Goal: Contribute content: Contribute content

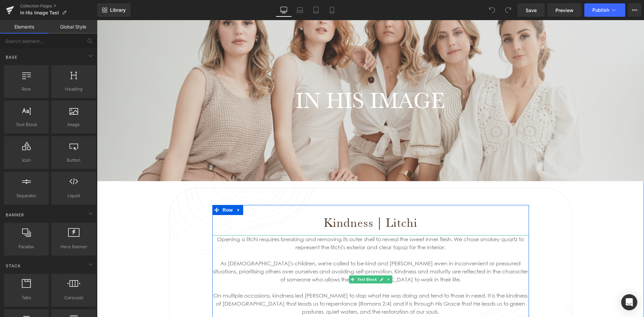
scroll to position [67, 0]
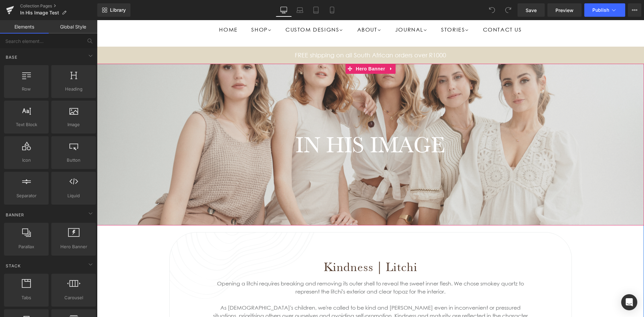
click at [239, 111] on div at bounding box center [370, 145] width 547 height 162
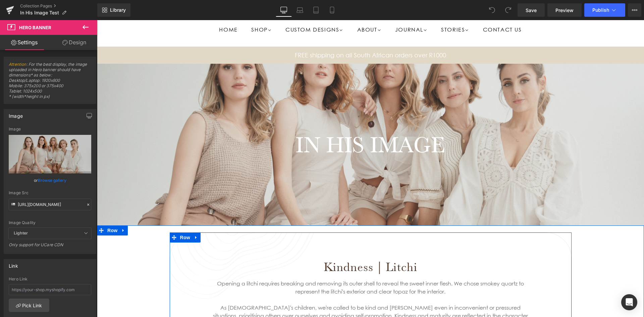
scroll to position [101, 0]
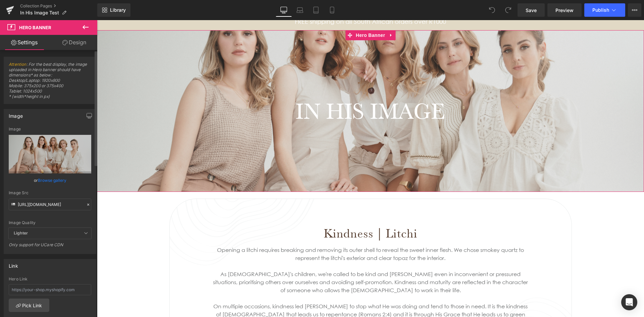
click at [51, 180] on link "Browse gallery" at bounding box center [52, 180] width 29 height 12
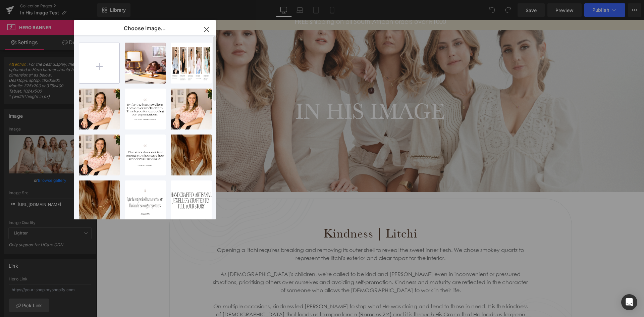
click at [92, 68] on input "file" at bounding box center [99, 63] width 40 height 40
type input "C:\fakepath\Untitled design (3).png"
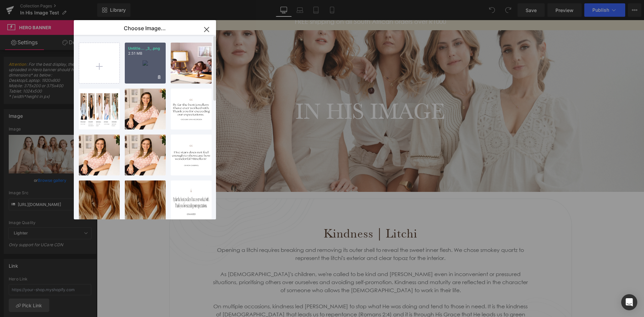
click at [135, 63] on div "Untitle... _3_.png 2.51 MB" at bounding box center [145, 63] width 41 height 41
type input "[URL][DOMAIN_NAME]"
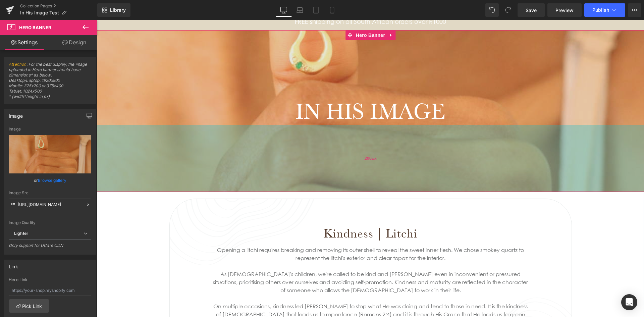
click at [315, 145] on div "200px" at bounding box center [370, 158] width 547 height 67
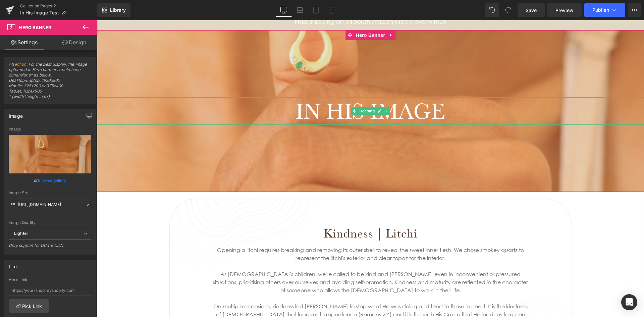
click at [259, 123] on div at bounding box center [370, 124] width 547 height 2
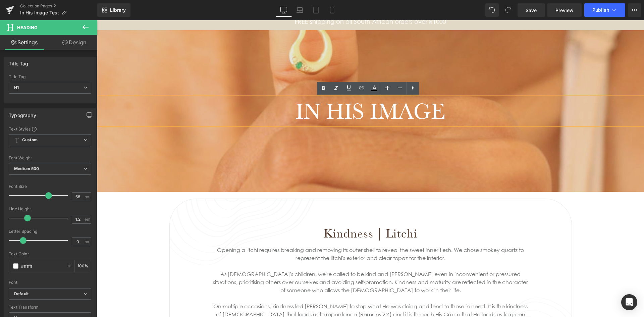
click at [252, 149] on div at bounding box center [370, 111] width 547 height 162
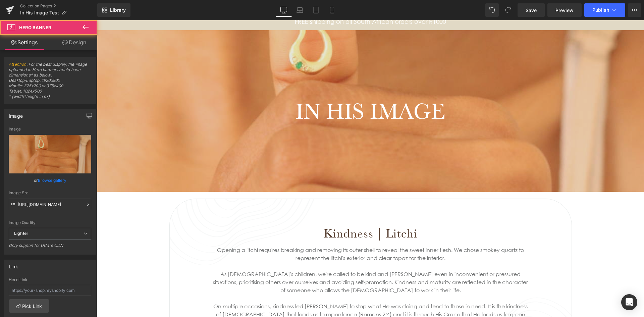
click at [350, 148] on div "IN HIS IMAGE Heading Hero Banner 200px 200px" at bounding box center [370, 111] width 547 height 162
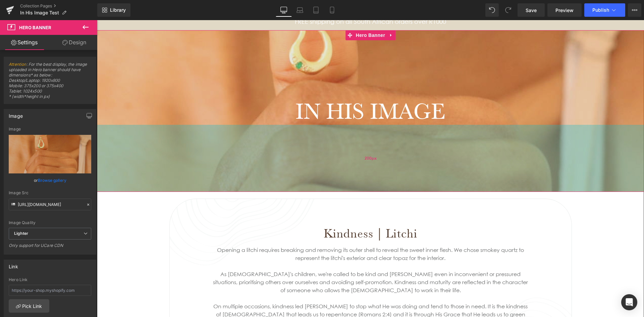
click at [366, 160] on span "200px" at bounding box center [371, 158] width 12 height 7
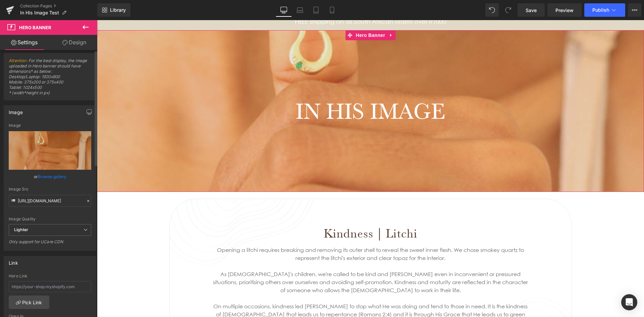
scroll to position [0, 0]
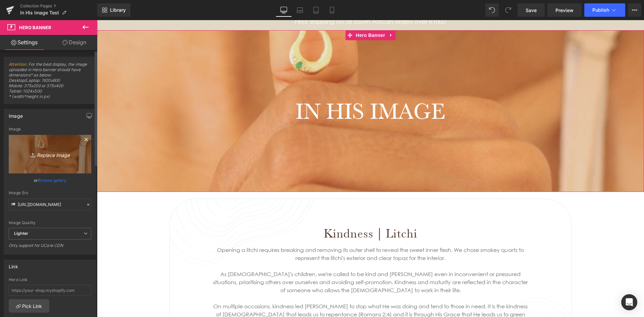
drag, startPoint x: 47, startPoint y: 145, endPoint x: 48, endPoint y: 163, distance: 17.8
click at [48, 163] on link "Replace Image" at bounding box center [50, 154] width 83 height 39
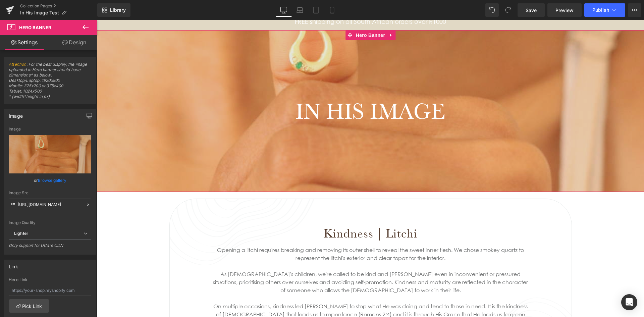
click at [353, 164] on div "IN HIS IMAGE Heading Hero Banner 200px 200px" at bounding box center [370, 111] width 547 height 162
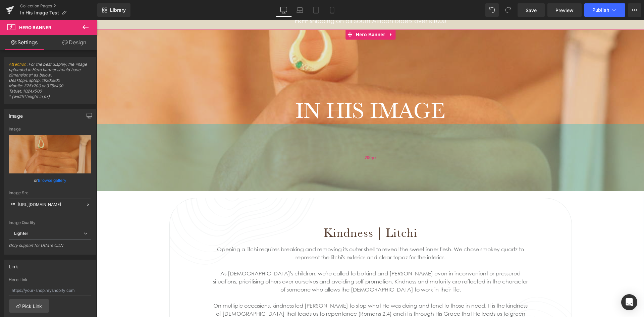
scroll to position [101, 0]
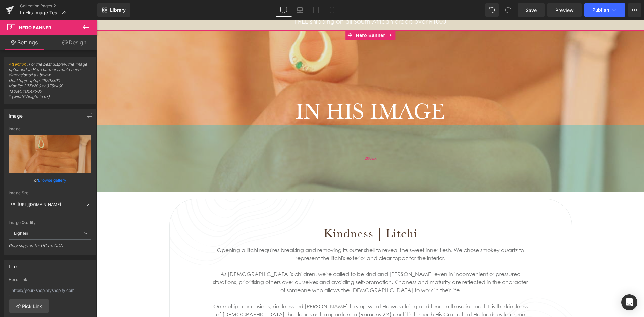
click at [365, 160] on span "200px" at bounding box center [371, 158] width 12 height 7
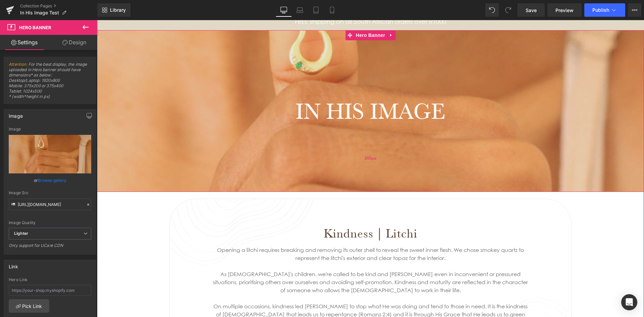
click at [365, 160] on span "200px" at bounding box center [371, 158] width 12 height 7
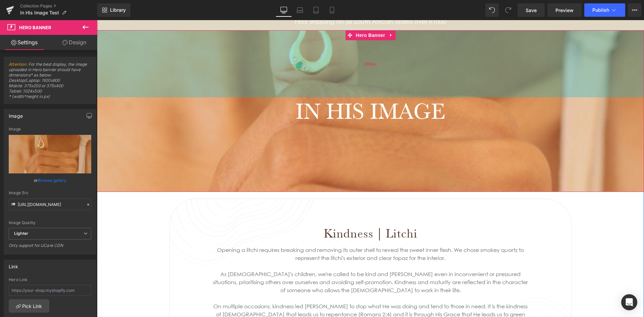
click at [350, 68] on div "200px" at bounding box center [370, 63] width 547 height 67
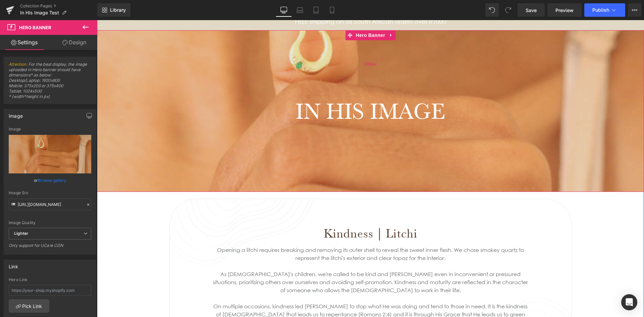
click at [350, 68] on div "200px" at bounding box center [370, 63] width 547 height 67
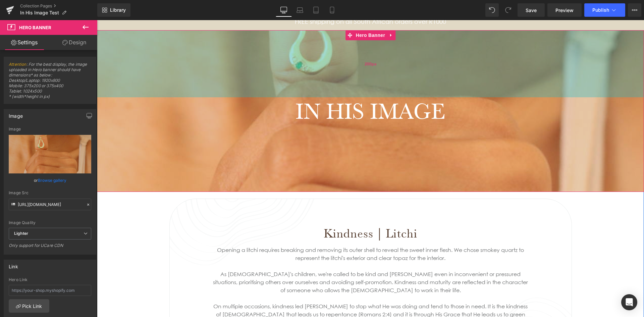
click at [423, 67] on div "IN HIS IMAGE Heading Hero Banner 200px 200px" at bounding box center [370, 111] width 547 height 162
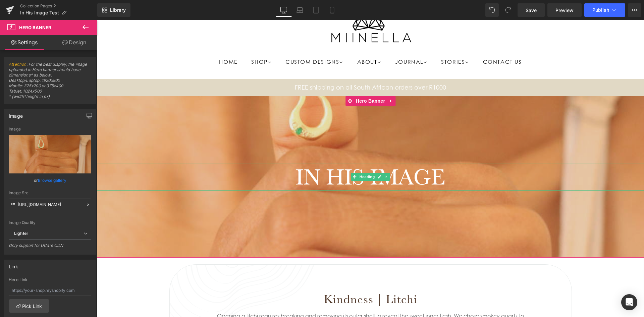
scroll to position [34, 0]
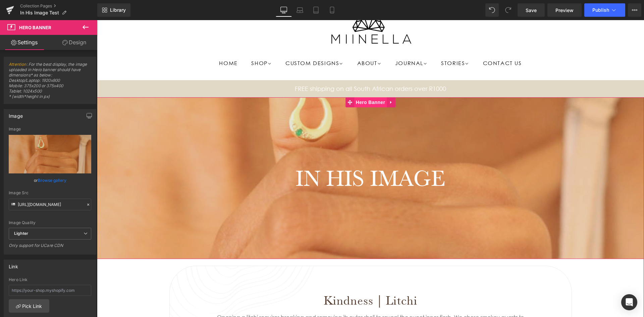
click at [362, 104] on span "Hero Banner" at bounding box center [370, 102] width 33 height 10
click at [49, 28] on span "Hero Banner" at bounding box center [35, 27] width 32 height 5
click at [85, 26] on icon at bounding box center [86, 27] width 8 height 8
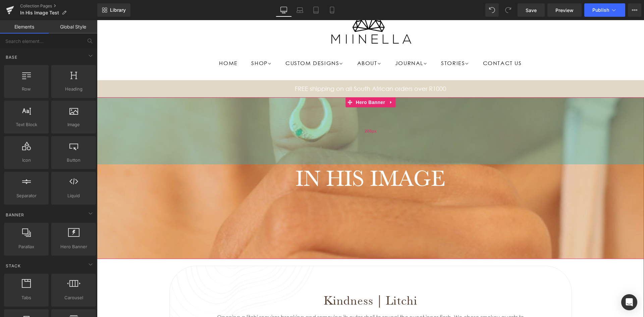
click at [224, 142] on div "200px" at bounding box center [370, 130] width 547 height 67
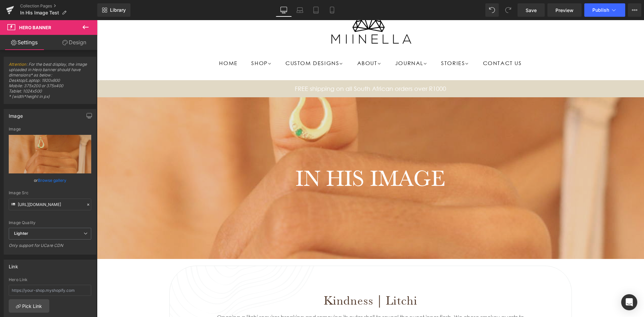
click at [23, 26] on span "Hero Banner" at bounding box center [35, 27] width 32 height 5
click at [86, 26] on icon at bounding box center [86, 27] width 8 height 8
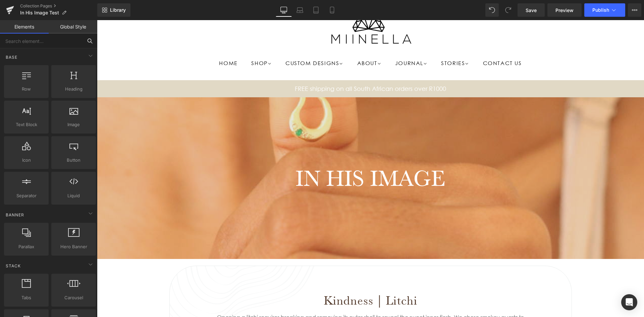
click at [31, 39] on input "text" at bounding box center [41, 41] width 83 height 15
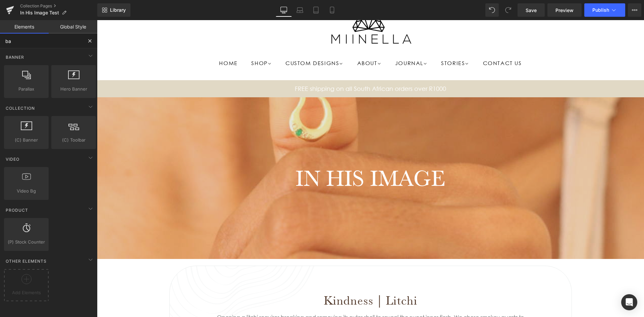
type input "ban"
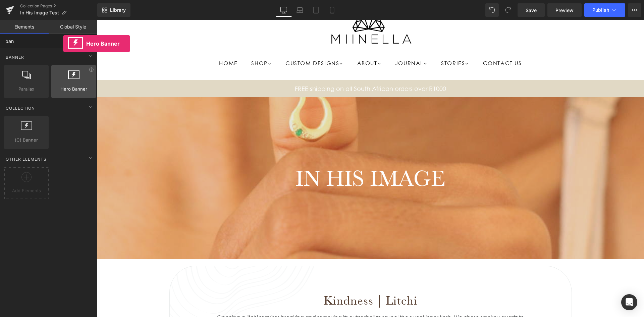
click at [63, 77] on div at bounding box center [73, 77] width 41 height 15
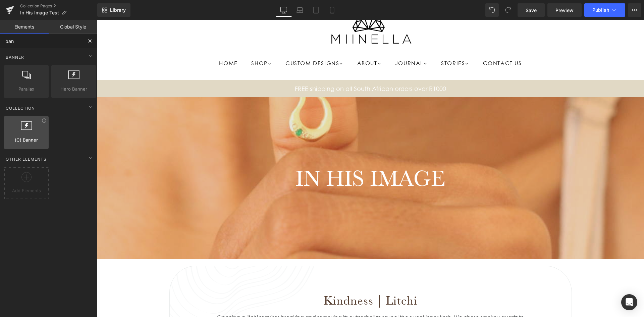
click at [29, 138] on span "(C) Banner" at bounding box center [26, 140] width 41 height 7
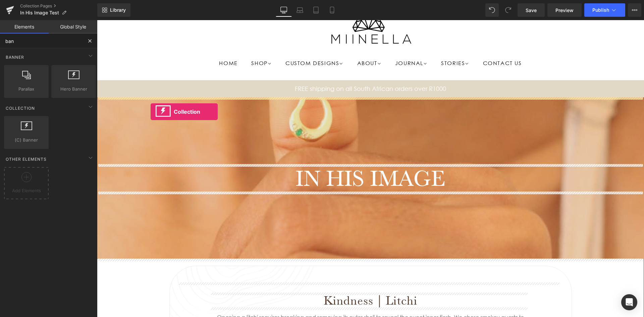
drag, startPoint x: 125, startPoint y: 158, endPoint x: 151, endPoint y: 112, distance: 52.7
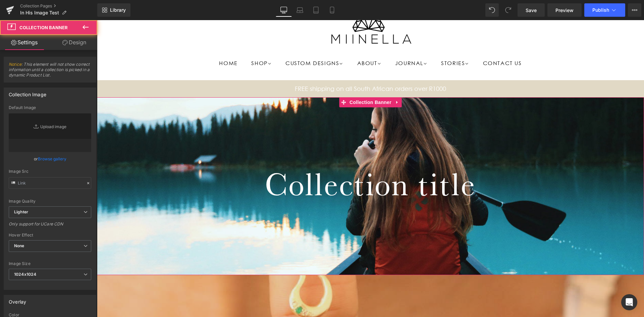
type input "[URL][DOMAIN_NAME]"
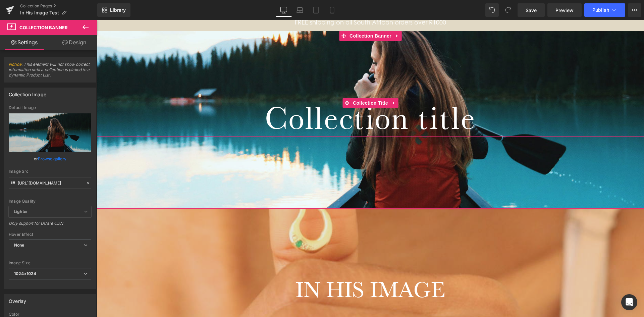
scroll to position [101, 0]
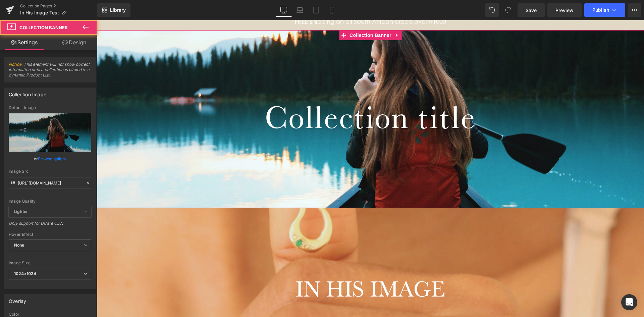
click at [262, 189] on div at bounding box center [370, 119] width 547 height 178
click at [378, 78] on div at bounding box center [370, 119] width 547 height 178
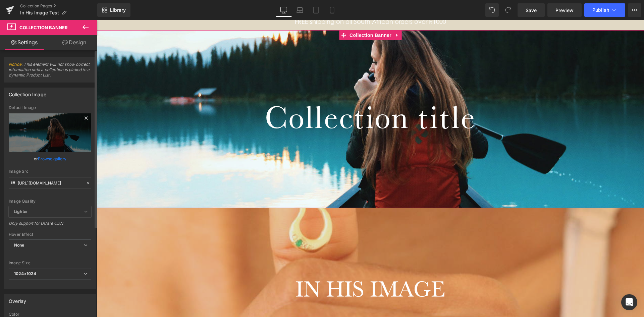
click at [85, 118] on icon at bounding box center [86, 118] width 8 height 8
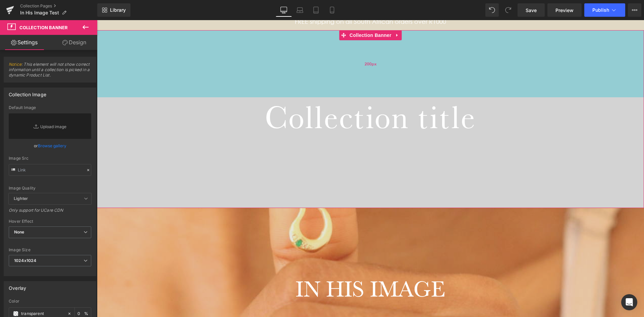
click at [344, 60] on div "200px" at bounding box center [370, 63] width 547 height 67
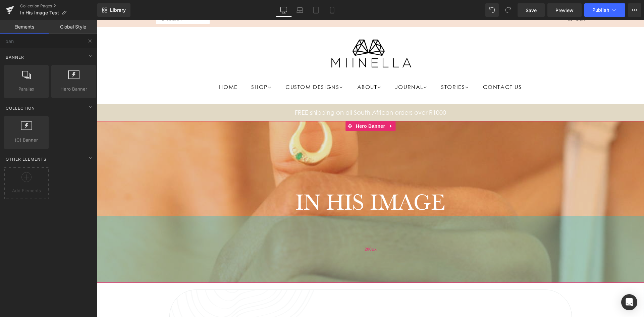
scroll to position [0, 0]
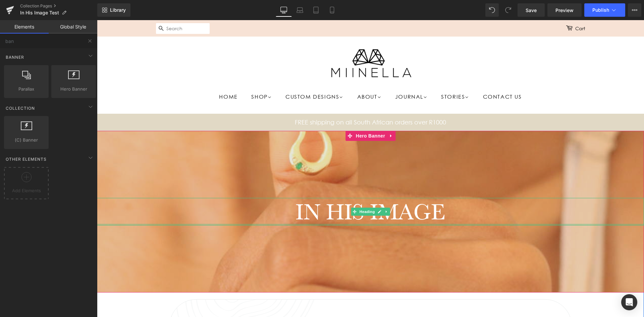
click at [482, 224] on div at bounding box center [370, 225] width 547 height 2
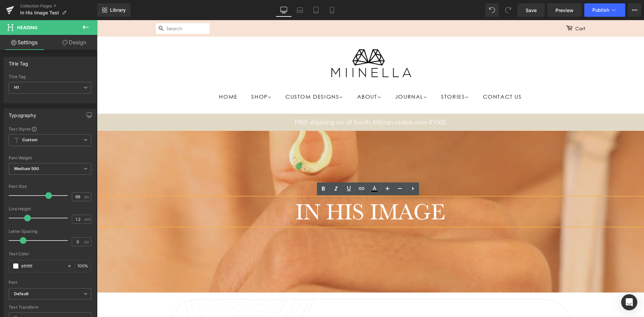
click at [468, 164] on div at bounding box center [370, 212] width 547 height 162
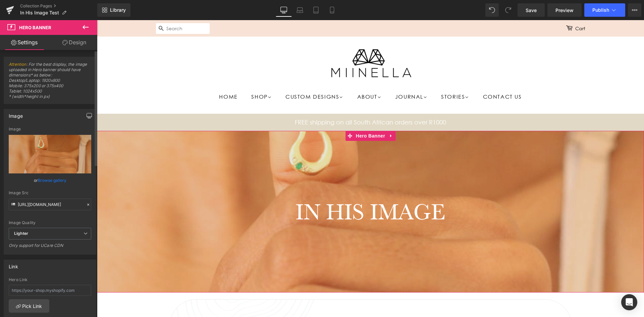
click at [87, 114] on icon "button" at bounding box center [89, 115] width 5 height 5
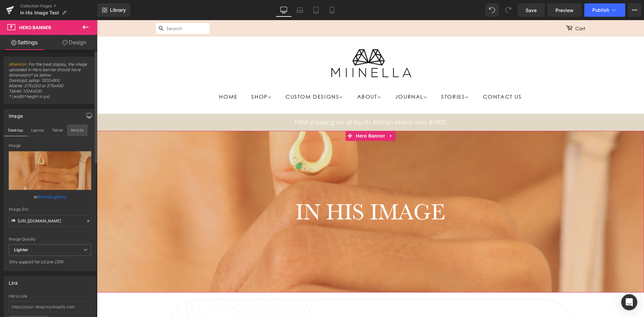
click at [75, 129] on button "Mobile" at bounding box center [77, 129] width 20 height 11
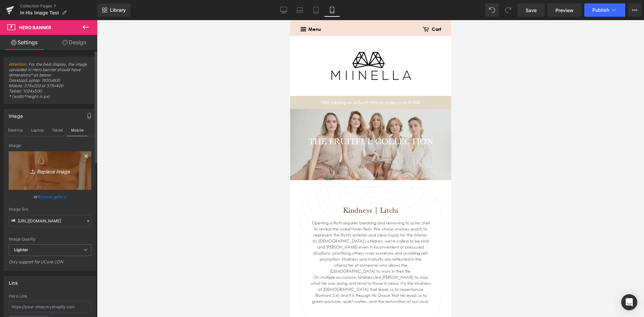
click at [51, 177] on link "Replace Image" at bounding box center [50, 170] width 83 height 39
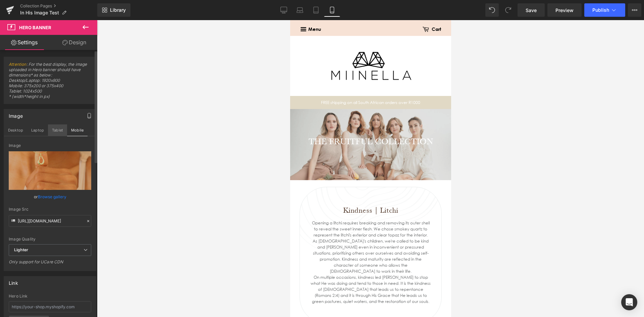
click at [63, 132] on button "Tablet" at bounding box center [57, 129] width 19 height 11
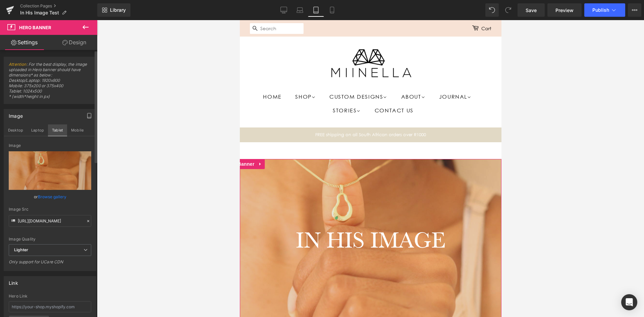
scroll to position [39, 0]
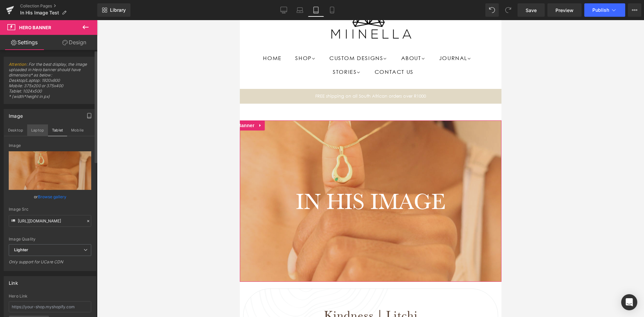
click at [34, 126] on button "Laptop" at bounding box center [37, 129] width 21 height 11
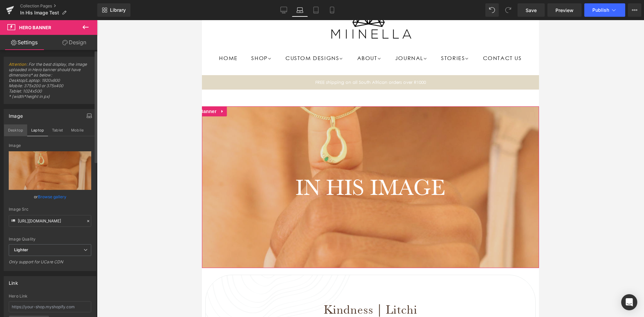
click at [12, 130] on button "Desktop" at bounding box center [15, 129] width 23 height 11
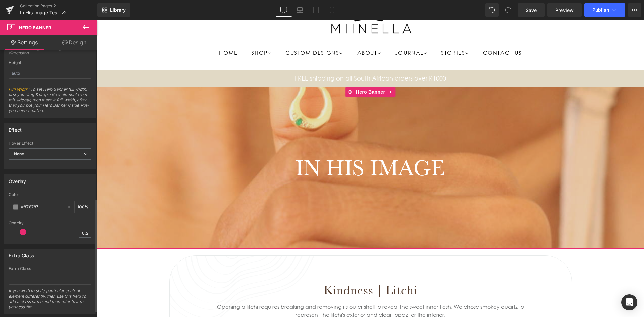
scroll to position [369, 0]
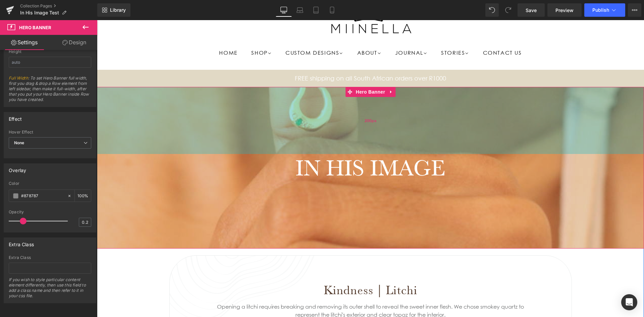
click at [245, 122] on div "200px" at bounding box center [370, 120] width 547 height 67
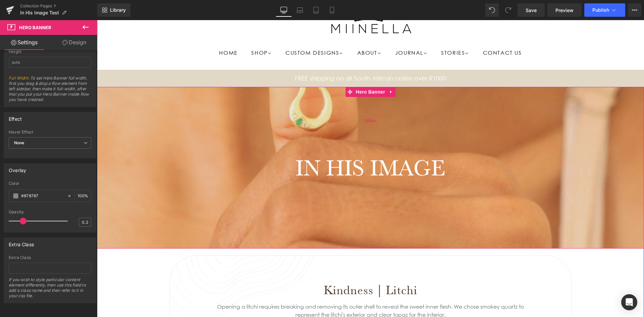
click at [245, 122] on div "200px" at bounding box center [370, 120] width 547 height 67
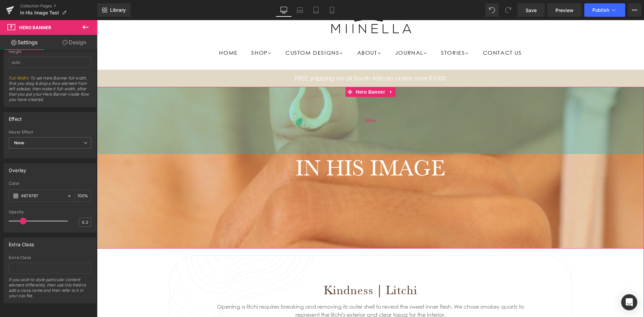
click at [245, 122] on div "200px" at bounding box center [370, 120] width 547 height 67
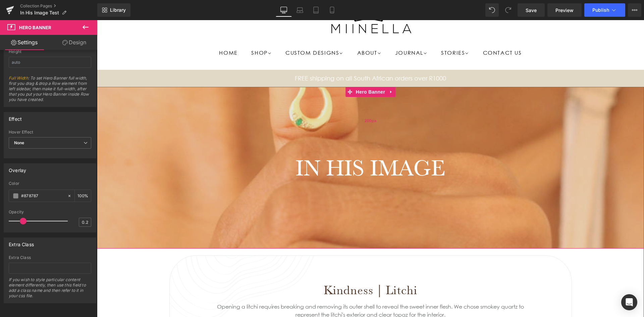
click at [245, 122] on div "200px" at bounding box center [370, 120] width 547 height 67
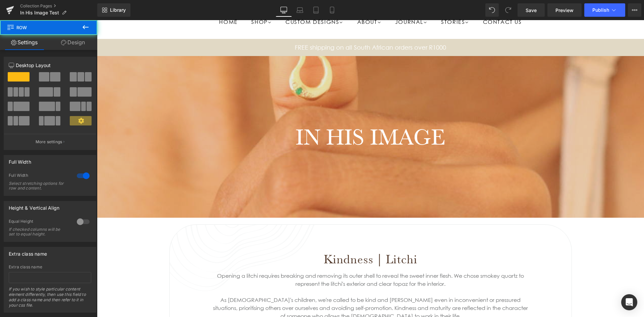
scroll to position [84, 0]
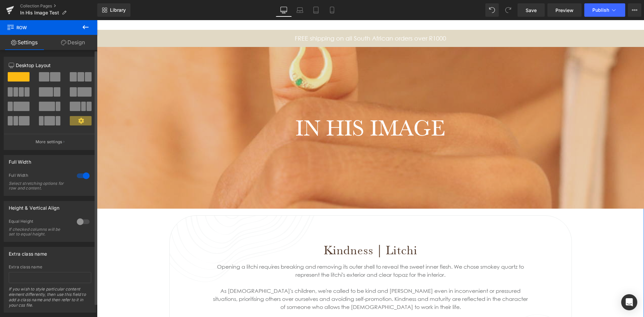
click at [74, 123] on span at bounding box center [81, 120] width 22 height 9
click at [69, 141] on button "More settings" at bounding box center [50, 142] width 92 height 16
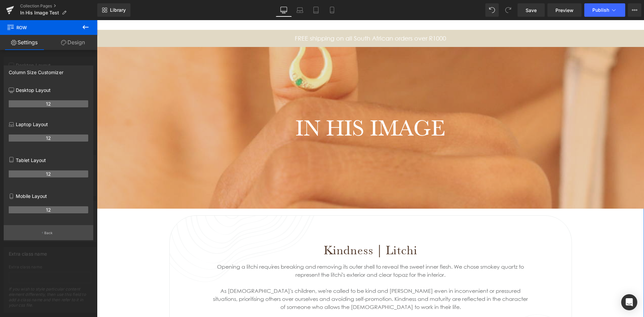
click at [47, 233] on p "Back" at bounding box center [48, 232] width 9 height 5
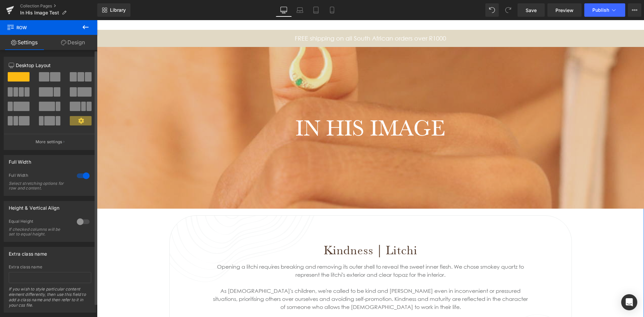
click at [40, 105] on span at bounding box center [47, 106] width 16 height 9
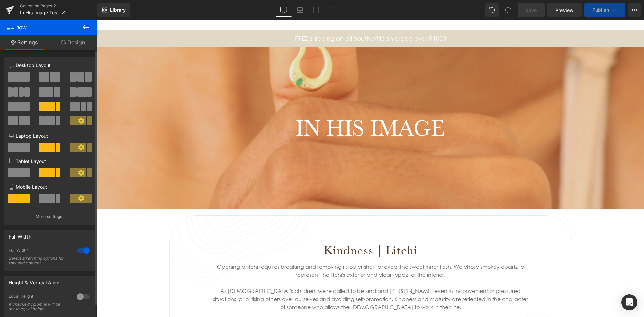
click at [44, 105] on span at bounding box center [47, 106] width 16 height 9
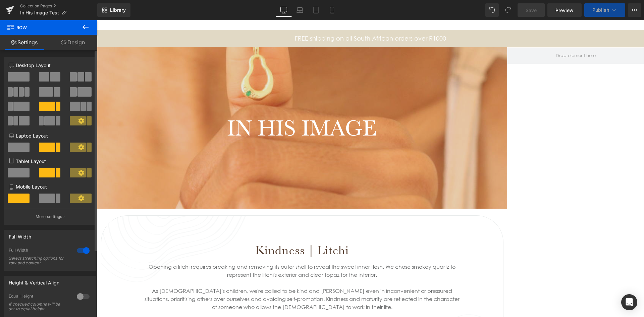
click at [22, 75] on span at bounding box center [19, 76] width 22 height 9
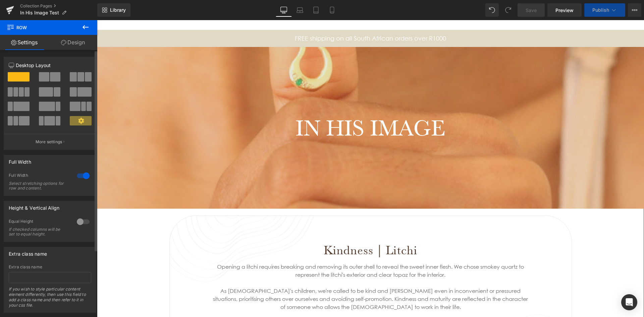
click at [44, 76] on span at bounding box center [44, 76] width 10 height 9
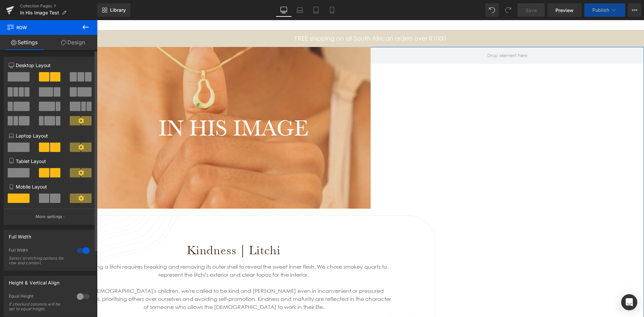
click at [6, 76] on div at bounding box center [18, 79] width 31 height 15
click at [12, 76] on span at bounding box center [19, 76] width 22 height 9
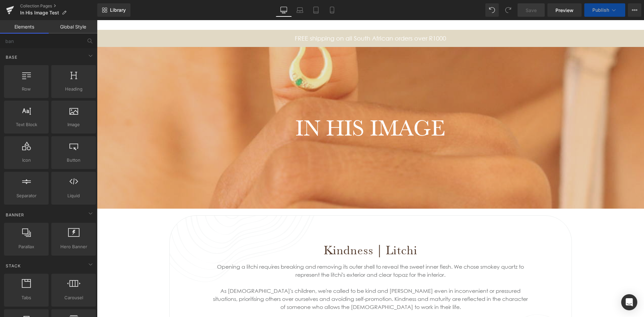
click at [281, 147] on div at bounding box center [370, 128] width 547 height 162
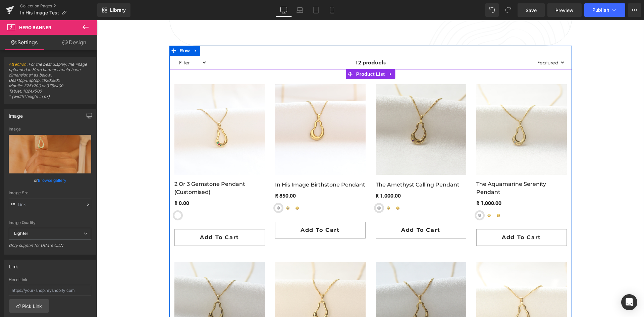
scroll to position [419, 0]
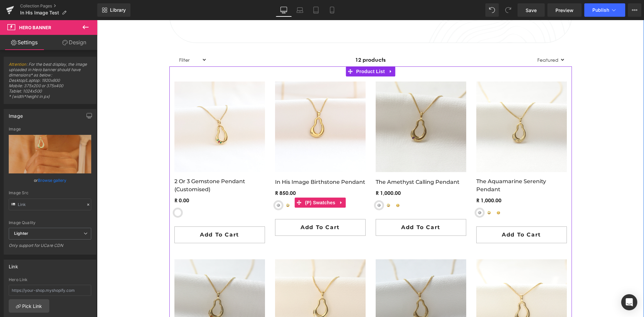
click at [284, 206] on span "Yellow-Gold Plated Sterling Silver" at bounding box center [287, 205] width 7 height 7
click at [277, 205] on span "Sterling Silver" at bounding box center [278, 205] width 7 height 7
click at [289, 204] on div "Sterling Silver Yellow-Gold Plated Sterling Silver 9ct Yellow Gold" at bounding box center [320, 208] width 91 height 12
click at [292, 211] on div "Sterling Silver Yellow-Gold Plated Sterling Silver 9ct Yellow Gold" at bounding box center [320, 208] width 91 height 12
click at [386, 204] on span "Yellow-Gold Plated Sterling Silver" at bounding box center [388, 205] width 7 height 7
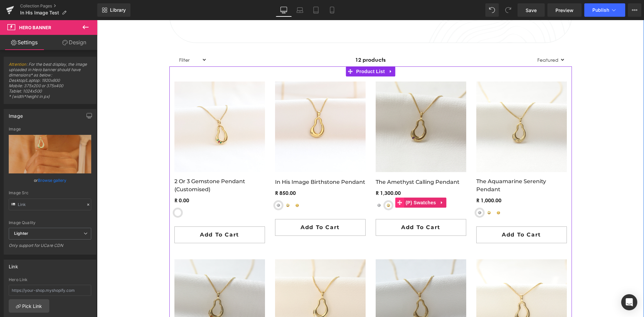
click at [395, 206] on span at bounding box center [399, 203] width 9 height 10
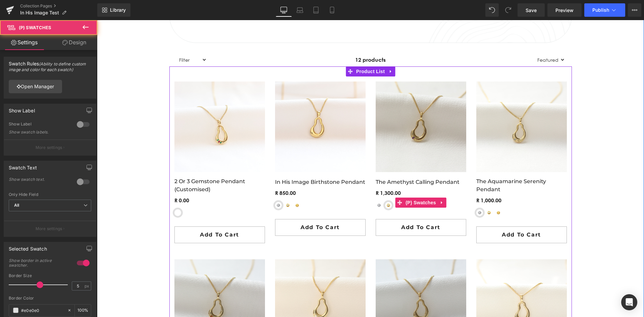
click at [397, 211] on div "Sterling Silver Yellow-Gold Plated Sterling Silver 9ct Yellow Gold" at bounding box center [421, 208] width 91 height 12
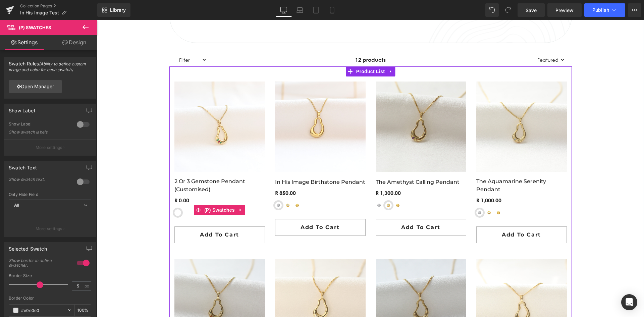
click at [174, 211] on span "Sterling Silver" at bounding box center [177, 212] width 7 height 7
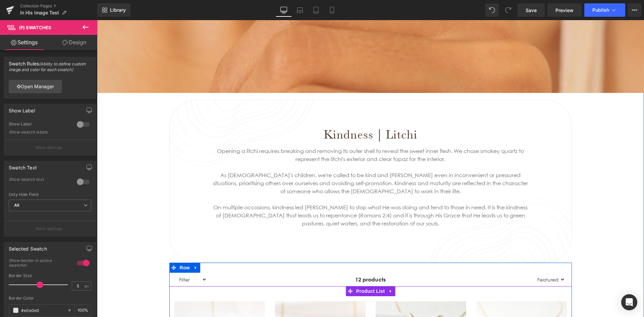
scroll to position [184, 0]
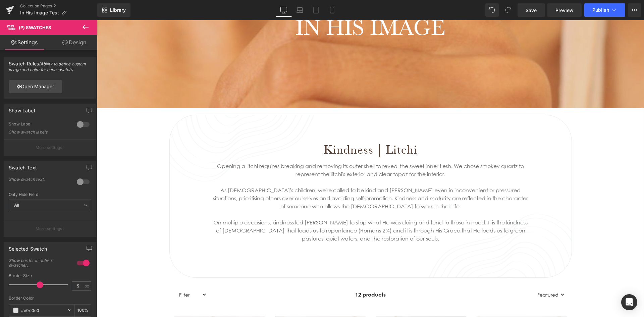
drag, startPoint x: 409, startPoint y: 241, endPoint x: 407, endPoint y: 238, distance: 4.1
click at [409, 241] on div "On multiple occasions, kindness led [PERSON_NAME] to stop what He was doing and…" at bounding box center [370, 230] width 317 height 24
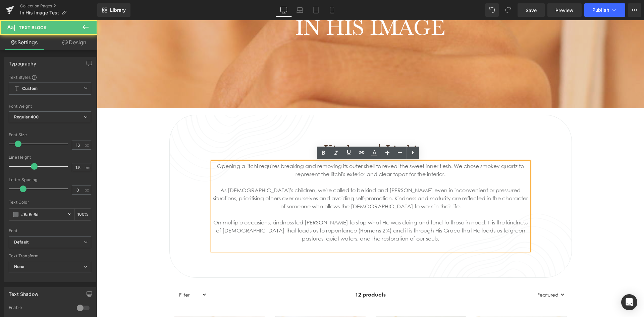
click at [407, 238] on div "On multiple occasions, kindness led [PERSON_NAME] to stop what He was doing and…" at bounding box center [370, 230] width 317 height 24
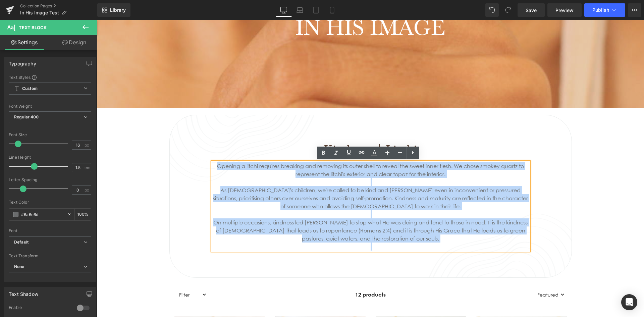
drag, startPoint x: 407, startPoint y: 238, endPoint x: 220, endPoint y: 165, distance: 200.8
click at [220, 165] on div "Opening a litchi requires breaking and removing its outer shell to reveal the s…" at bounding box center [370, 206] width 317 height 89
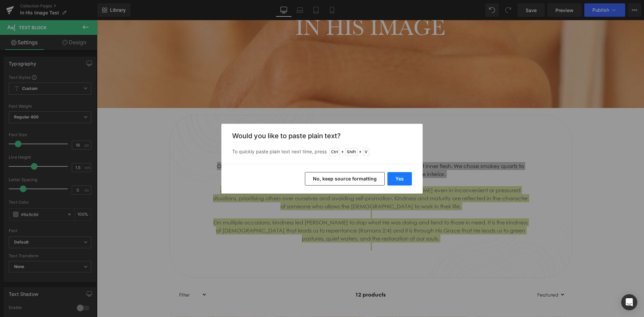
click at [397, 177] on button "Yes" at bounding box center [399, 178] width 24 height 13
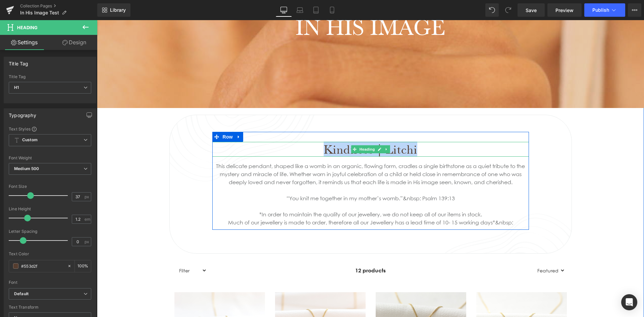
drag, startPoint x: 417, startPoint y: 148, endPoint x: 319, endPoint y: 150, distance: 98.0
click at [319, 150] on h1 "Kindness | Litchi" at bounding box center [370, 149] width 317 height 15
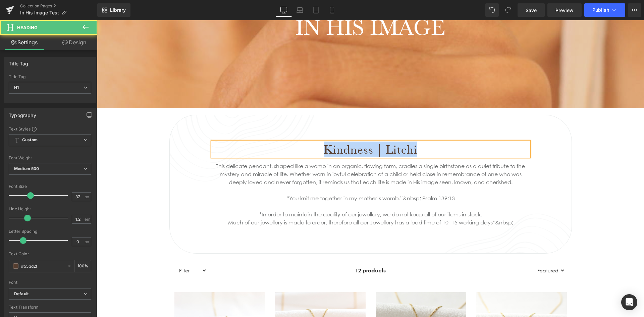
click at [417, 154] on h1 "Kindness | Litchi" at bounding box center [370, 149] width 317 height 15
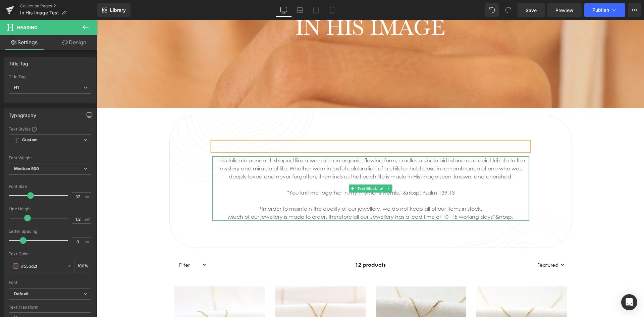
click at [361, 184] on div at bounding box center [370, 184] width 317 height 8
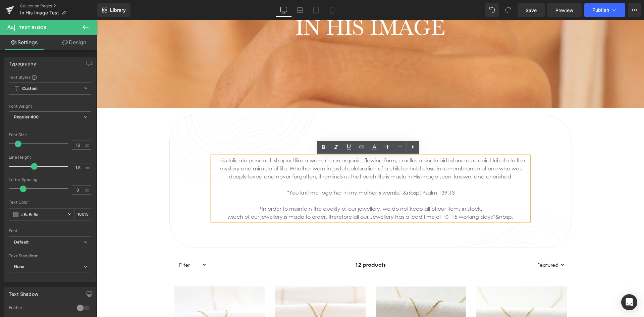
click at [123, 209] on div "Heading This delicate pendant, shaped like a womb in an organic, flowing form, …" at bounding box center [370, 178] width 547 height 140
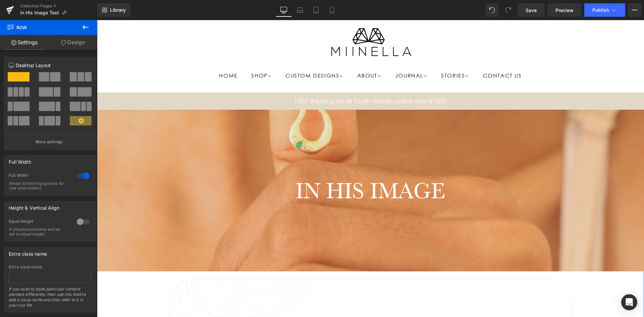
scroll to position [17, 0]
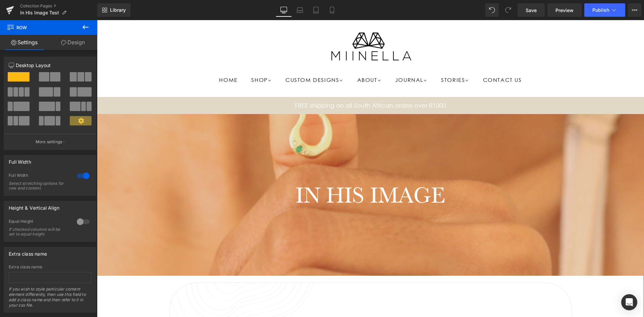
click at [335, 142] on div at bounding box center [370, 195] width 547 height 162
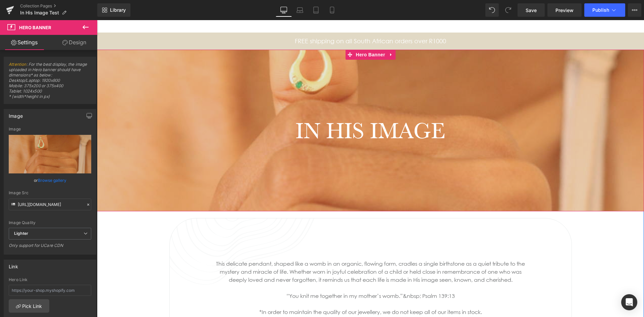
scroll to position [84, 0]
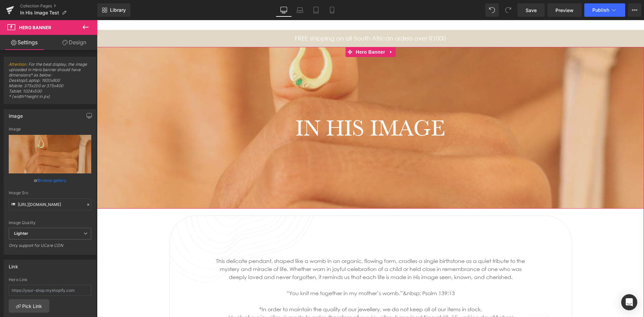
click at [312, 159] on div at bounding box center [370, 128] width 547 height 162
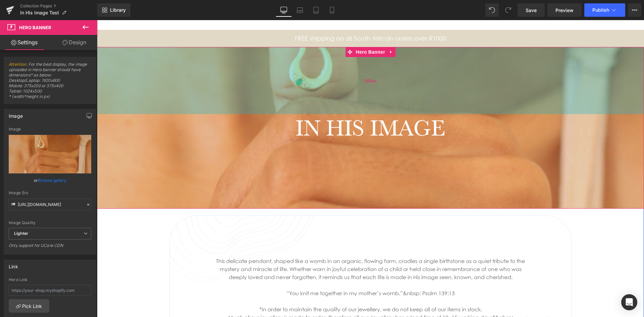
click at [444, 85] on div "200px" at bounding box center [370, 80] width 547 height 67
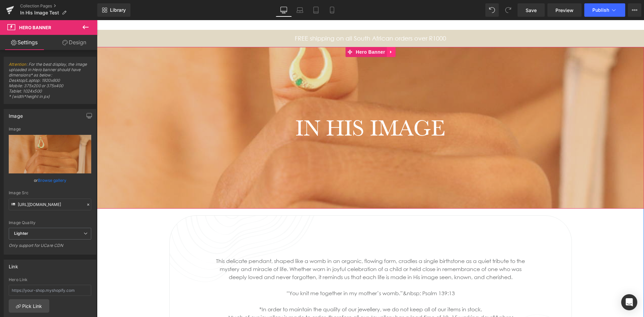
click at [387, 55] on link at bounding box center [391, 52] width 9 height 10
click at [364, 52] on span "Hero Banner" at bounding box center [357, 52] width 33 height 10
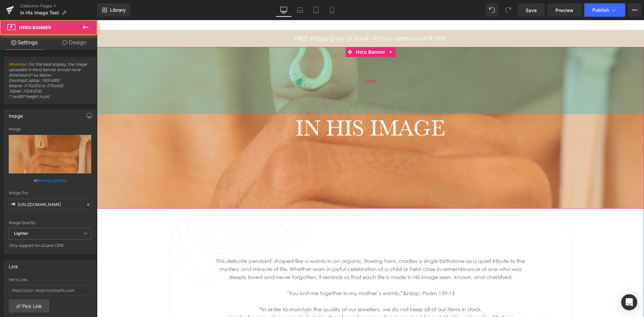
click at [369, 76] on div "200px" at bounding box center [370, 80] width 547 height 67
click at [359, 84] on div "200px" at bounding box center [370, 80] width 547 height 67
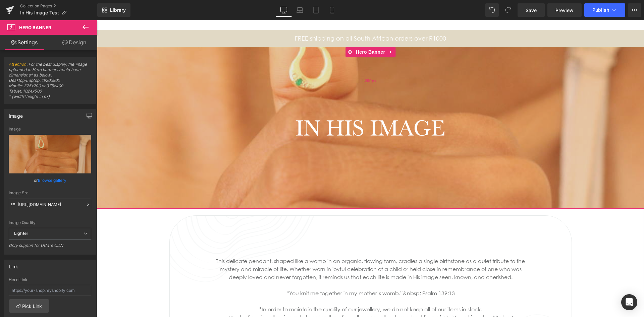
click at [359, 84] on div "200px" at bounding box center [370, 80] width 547 height 67
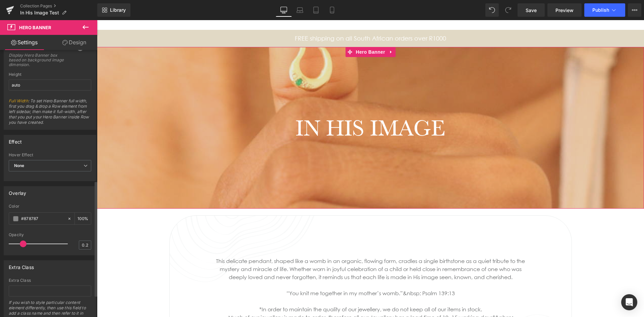
scroll to position [335, 0]
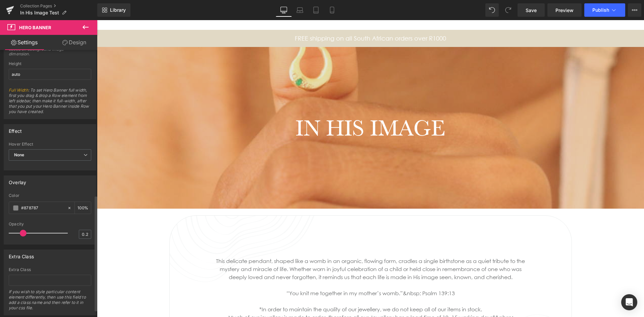
click at [20, 235] on span at bounding box center [23, 233] width 7 height 7
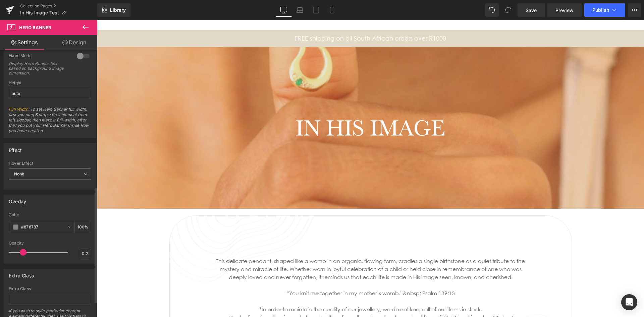
scroll to position [285, 0]
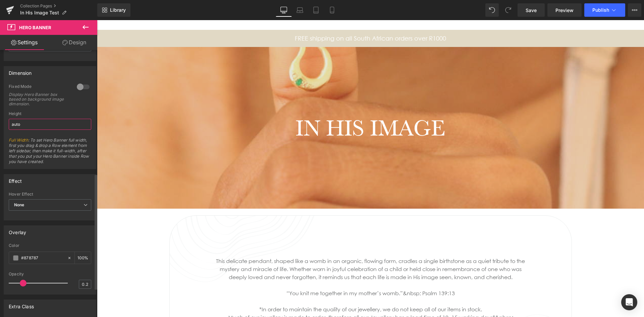
click at [29, 125] on input "auto" at bounding box center [50, 124] width 83 height 11
click at [23, 155] on span "Full Width : To set Hero Banner full width, first you drag & drop a Row element…" at bounding box center [50, 153] width 83 height 31
click at [23, 140] on link "Full Width" at bounding box center [18, 140] width 19 height 5
click at [17, 139] on link "Full Width" at bounding box center [18, 140] width 19 height 5
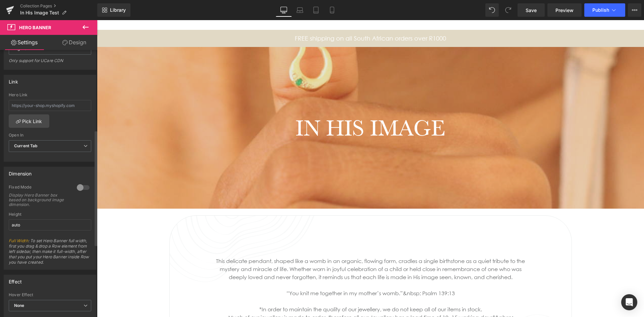
click at [78, 188] on div at bounding box center [83, 187] width 16 height 11
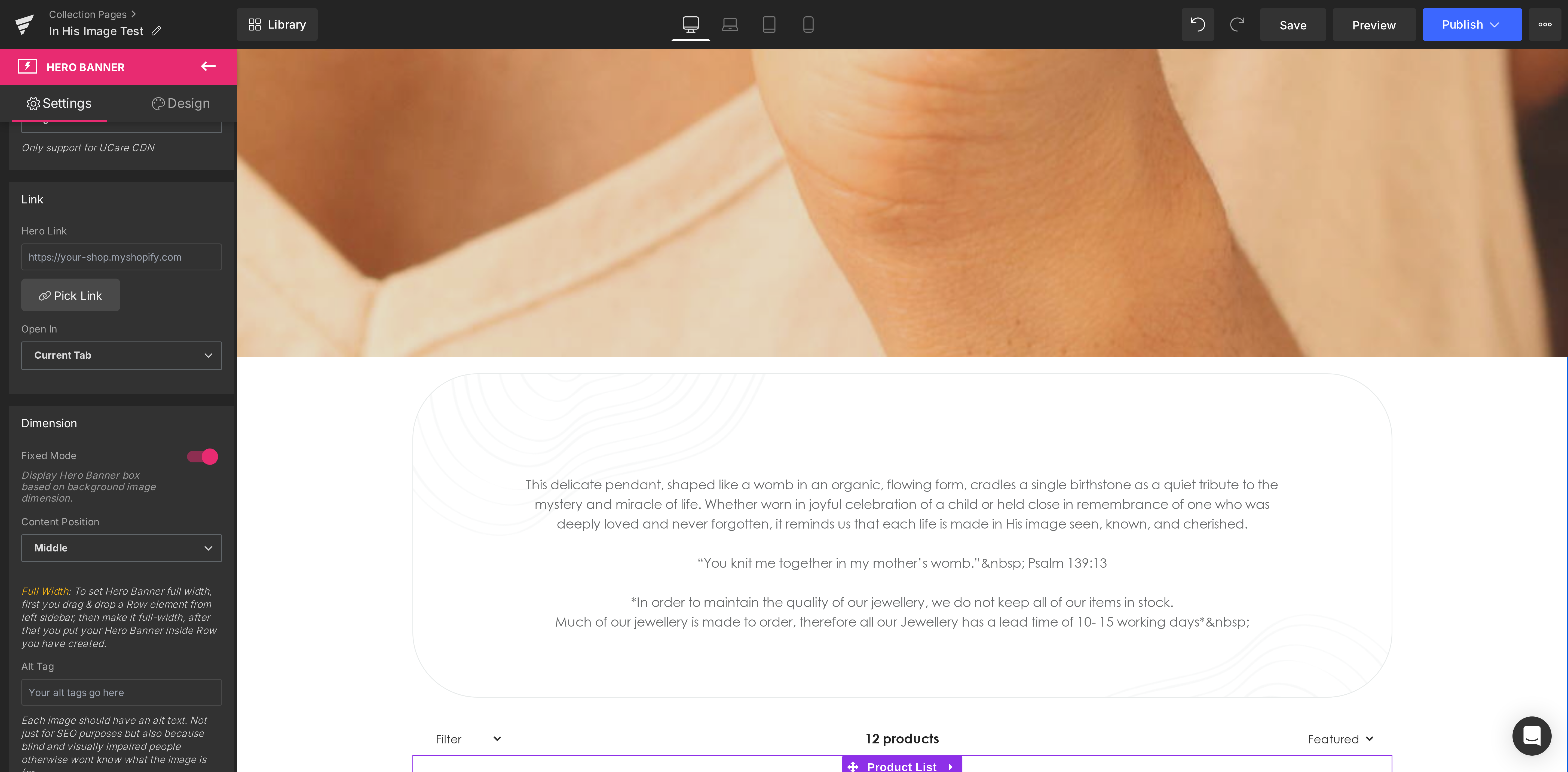
scroll to position [776, 0]
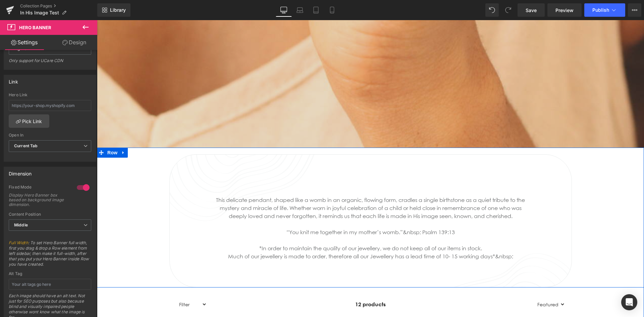
click at [122, 197] on div "Heading This delicate pendant, shaped like a womb in an organic, flowing form, …" at bounding box center [370, 218] width 547 height 140
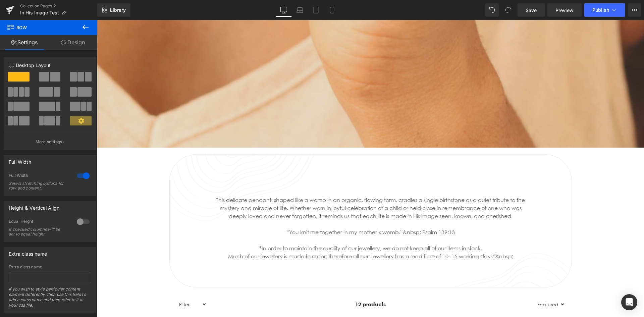
click at [82, 25] on icon at bounding box center [86, 27] width 8 height 8
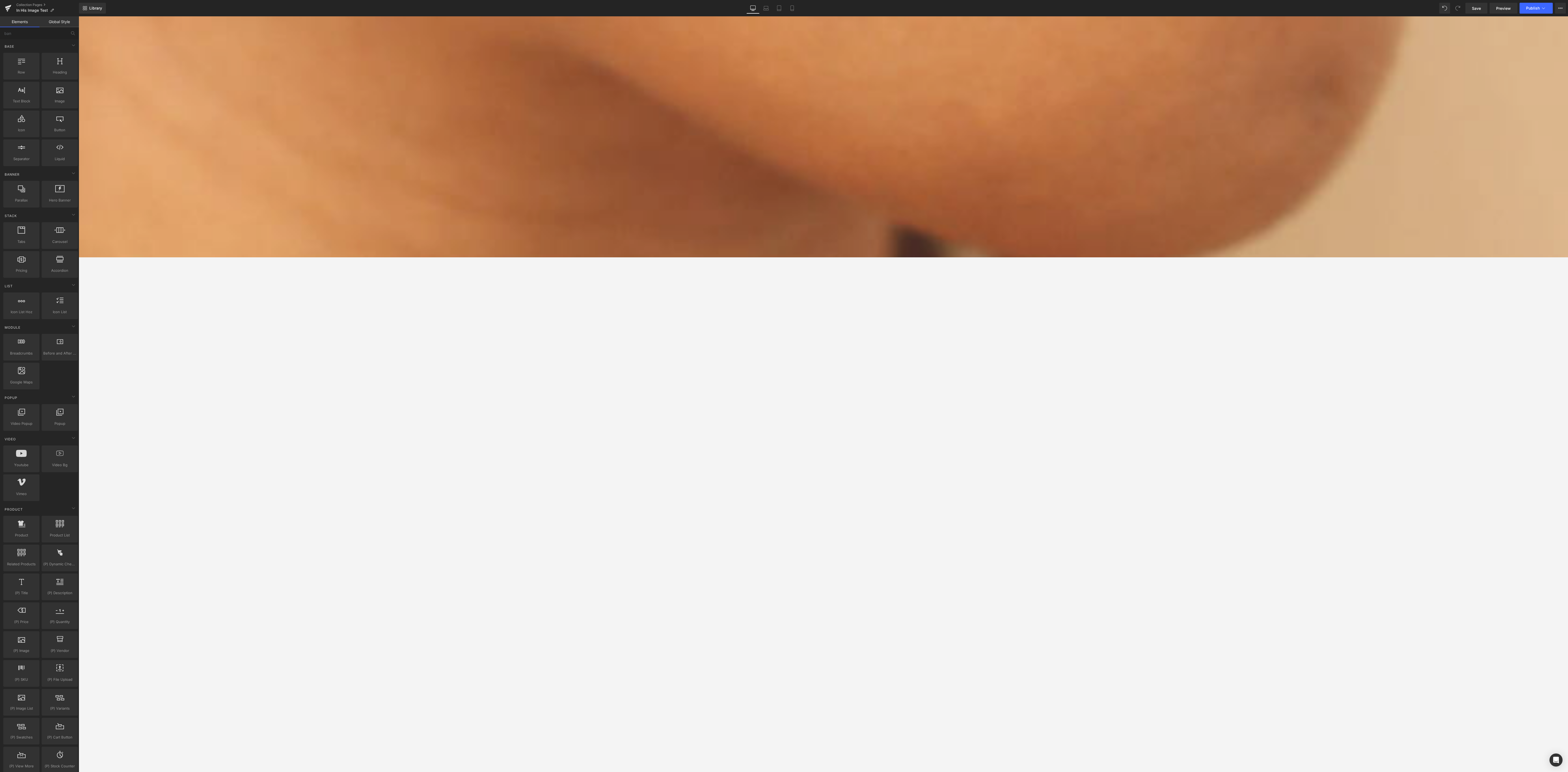
scroll to position [777, 0]
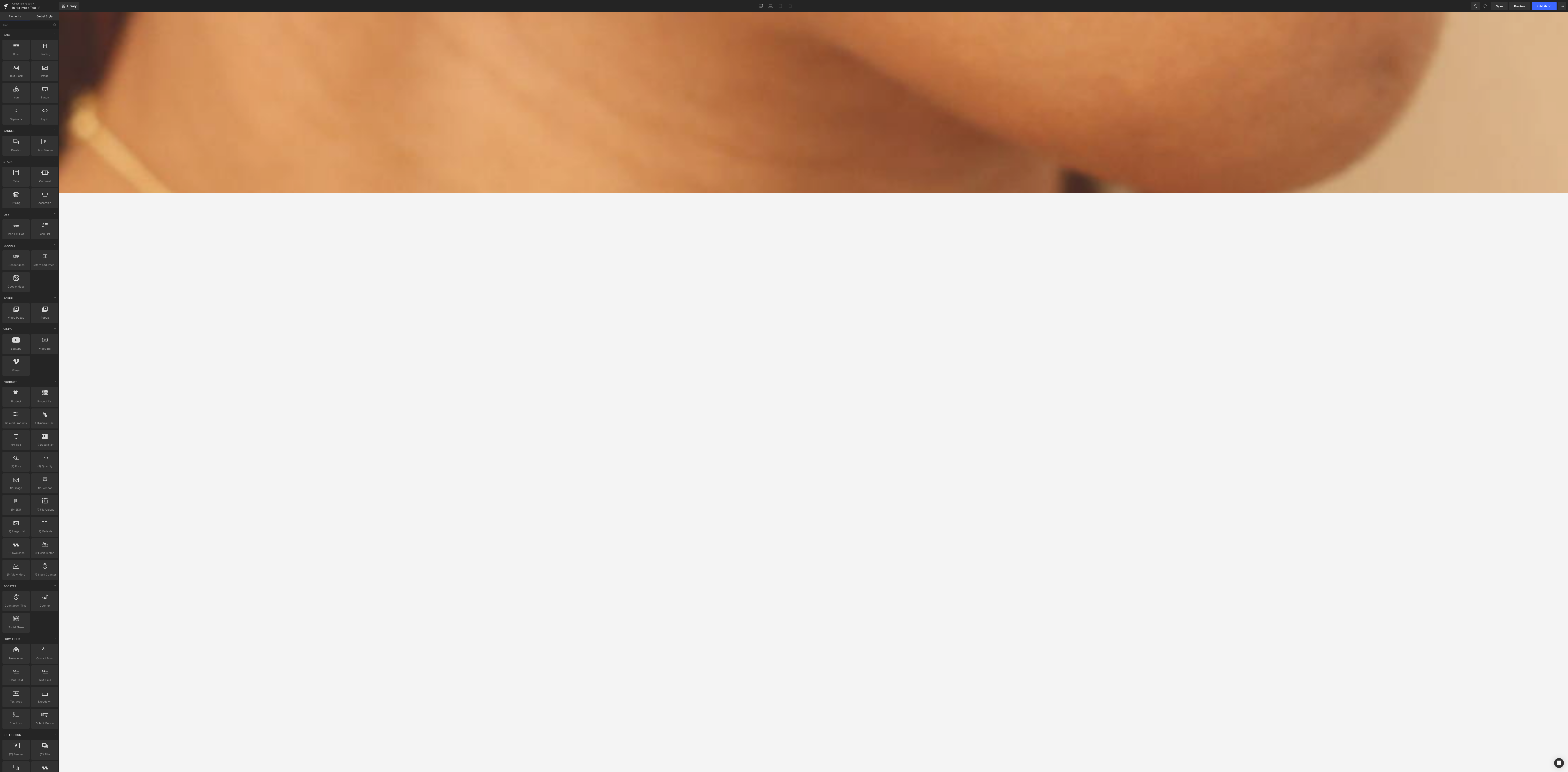
drag, startPoint x: 388, startPoint y: 0, endPoint x: 973, endPoint y: 441, distance: 732.6
click at [392, 193] on div at bounding box center [813, 392] width 1509 height 760
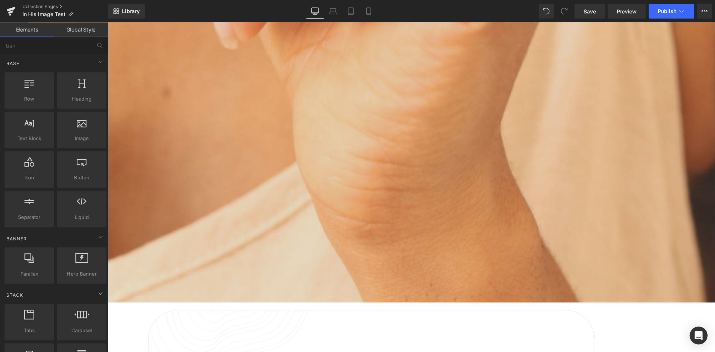
scroll to position [958, 0]
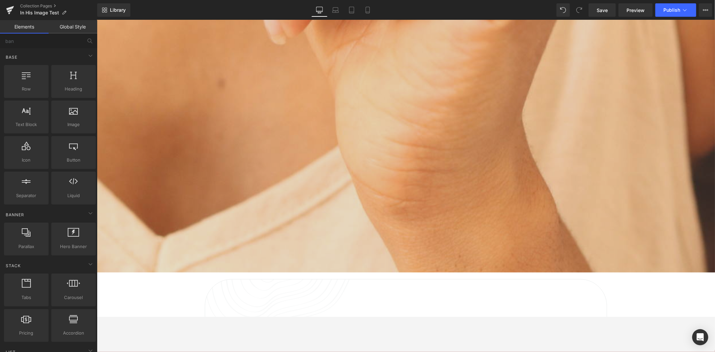
drag, startPoint x: 2068, startPoint y: 21, endPoint x: 297, endPoint y: 306, distance: 1793.7
click at [297, 306] on div "Heading This delicate pendant, shaped like a womb in an organic, flowing form, …" at bounding box center [406, 342] width 317 height 92
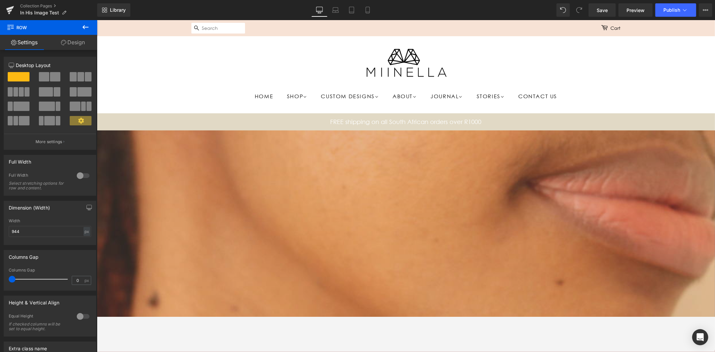
scroll to position [0, 0]
click at [79, 173] on div at bounding box center [83, 175] width 16 height 11
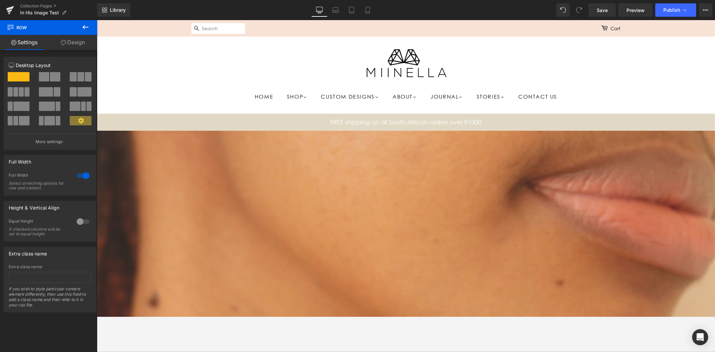
click at [87, 22] on button at bounding box center [85, 27] width 23 height 15
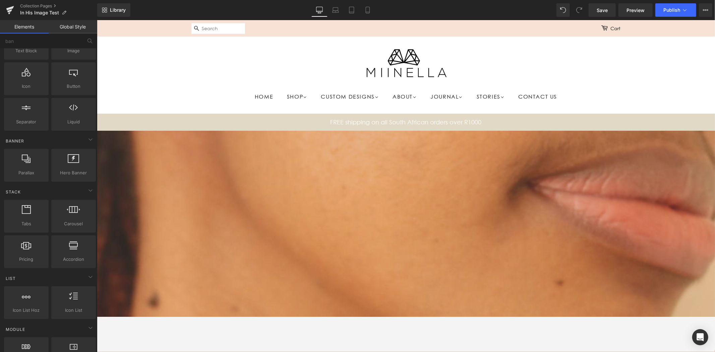
scroll to position [74, 0]
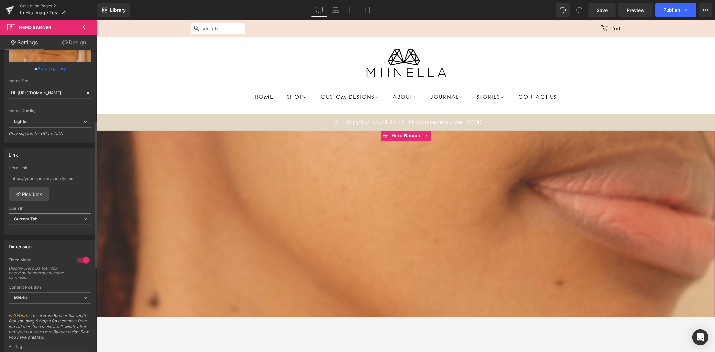
scroll to position [186, 0]
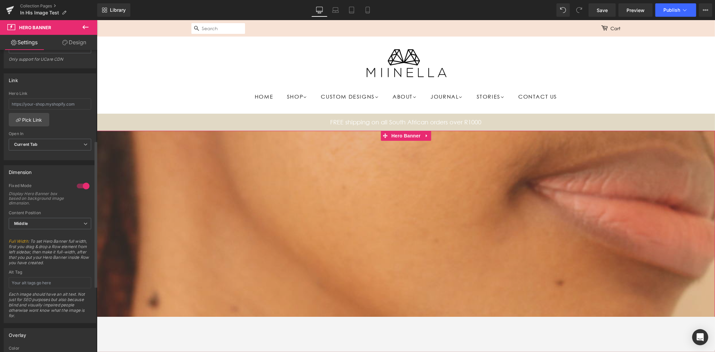
click at [78, 184] on div at bounding box center [83, 186] width 16 height 11
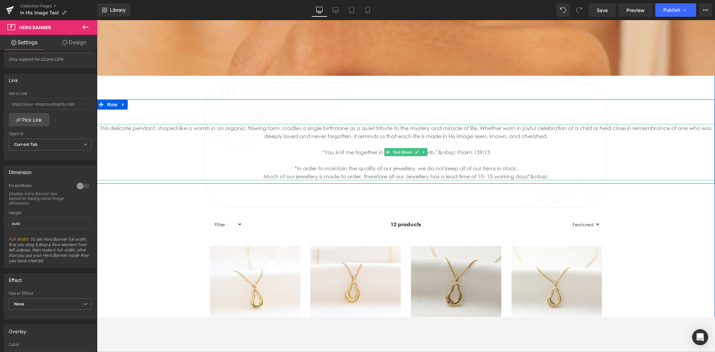
scroll to position [223, 0]
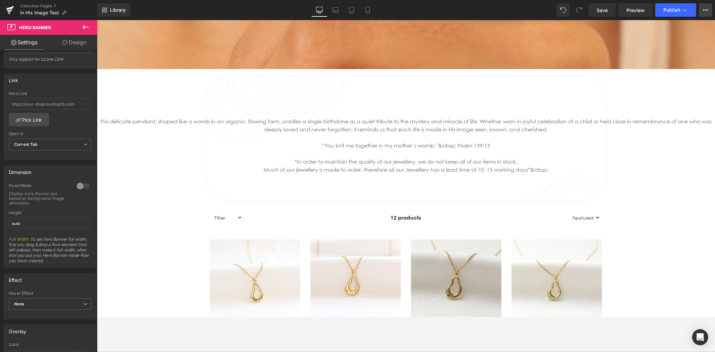
click at [644, 6] on button "View Live Page View with current Template Save Template to Library Schedule Pub…" at bounding box center [705, 9] width 13 height 13
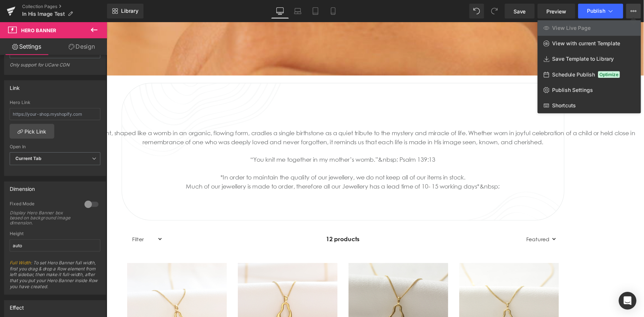
scroll to position [186, 0]
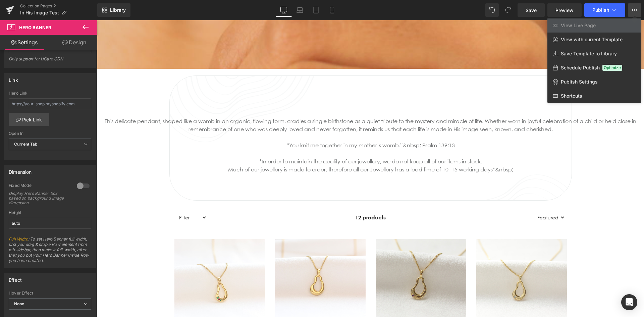
drag, startPoint x: 711, startPoint y: 0, endPoint x: 442, endPoint y: 214, distance: 343.8
click at [442, 214] on div at bounding box center [370, 168] width 547 height 297
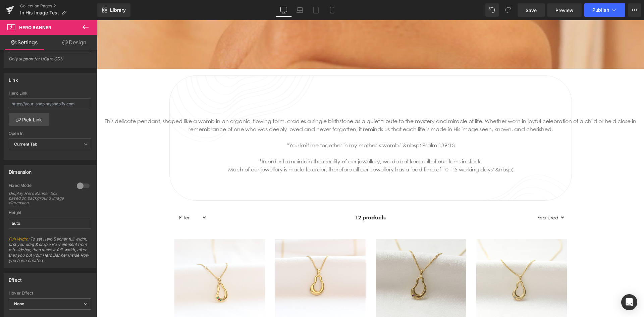
click at [427, 145] on div "“You knit me together in my mother’s womb.”&nbsp; Psalm 139:13" at bounding box center [370, 145] width 547 height 8
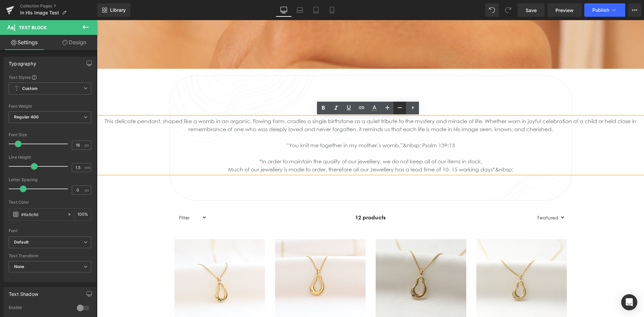
click at [398, 109] on icon at bounding box center [400, 108] width 8 height 8
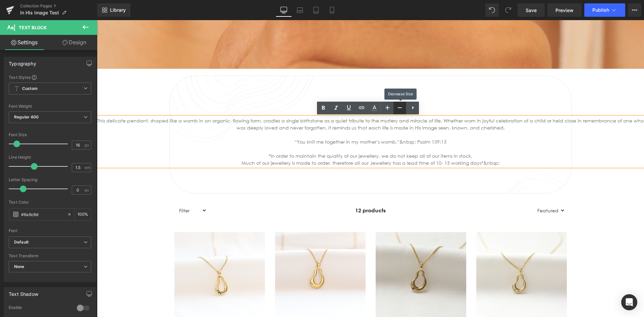
click at [398, 109] on icon at bounding box center [400, 108] width 8 height 8
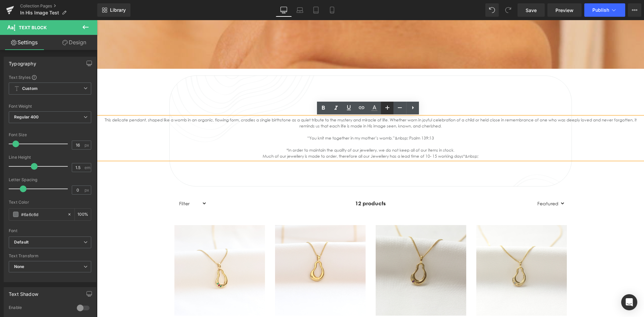
click at [388, 109] on icon at bounding box center [387, 108] width 8 height 8
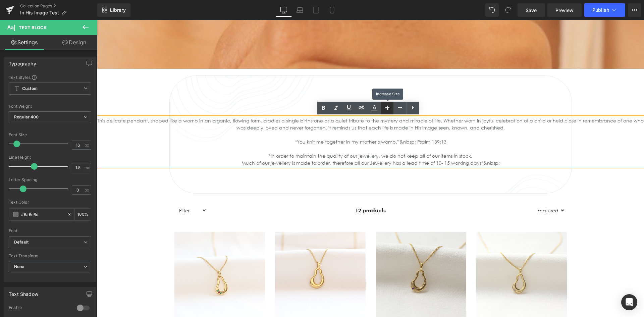
click at [388, 109] on icon at bounding box center [387, 108] width 8 height 8
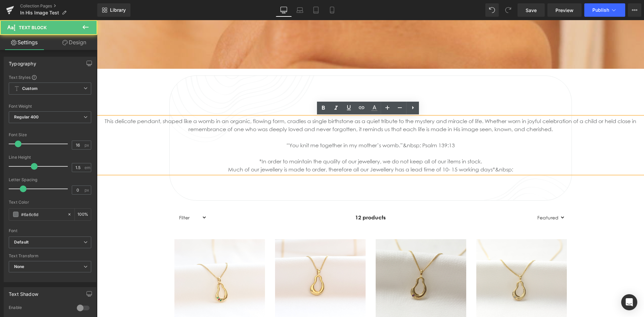
drag, startPoint x: 617, startPoint y: 175, endPoint x: 571, endPoint y: 168, distance: 46.7
click at [571, 168] on div "This delicate pendant, shaped like a womb in an organic, flowing form, cradles …" at bounding box center [370, 145] width 547 height 56
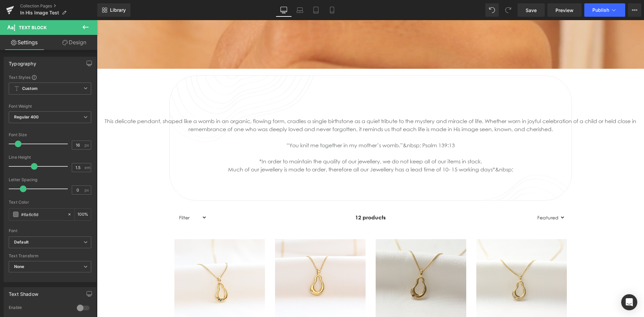
click at [88, 28] on icon at bounding box center [86, 27] width 6 height 4
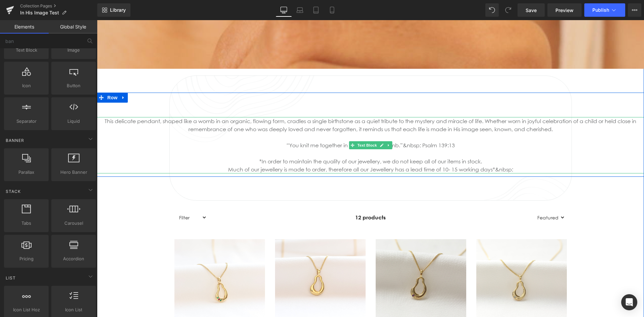
click at [225, 139] on div at bounding box center [370, 137] width 547 height 8
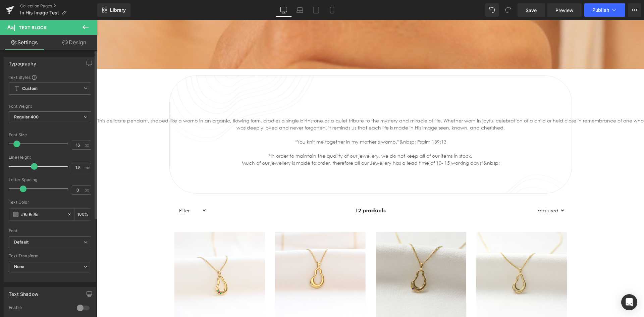
click at [16, 144] on span at bounding box center [16, 144] width 7 height 7
click at [21, 193] on div at bounding box center [40, 188] width 56 height 13
